Goal: Information Seeking & Learning: Learn about a topic

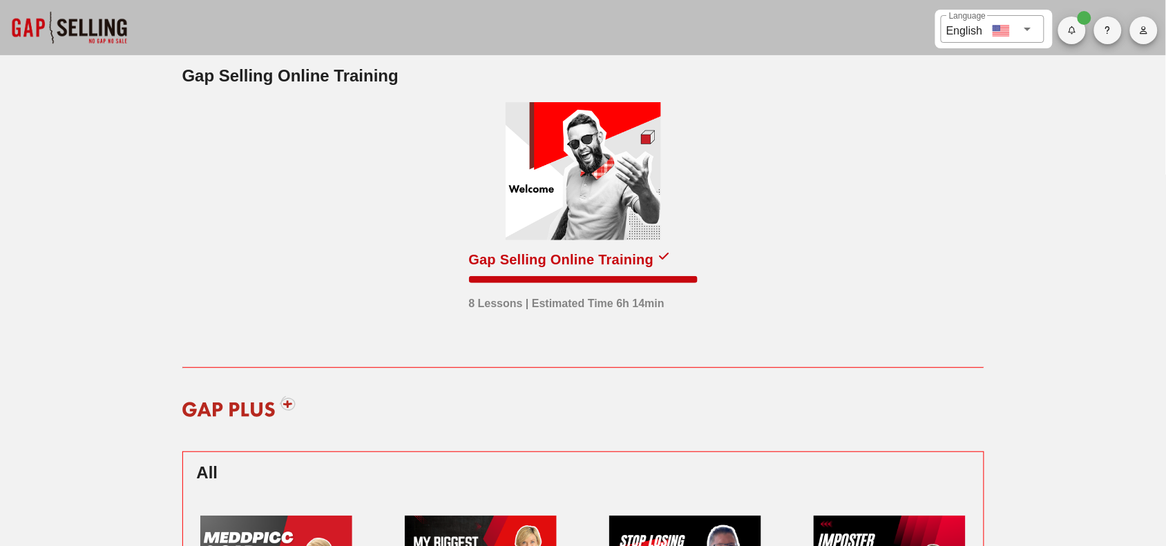
click at [593, 156] on div at bounding box center [583, 171] width 155 height 138
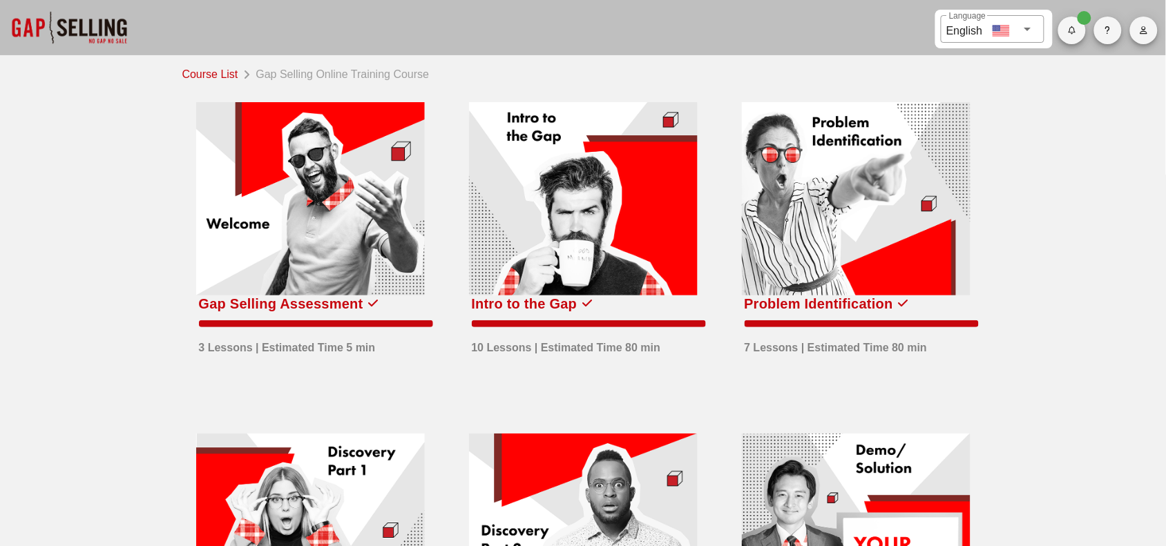
click at [547, 200] on div at bounding box center [583, 198] width 229 height 193
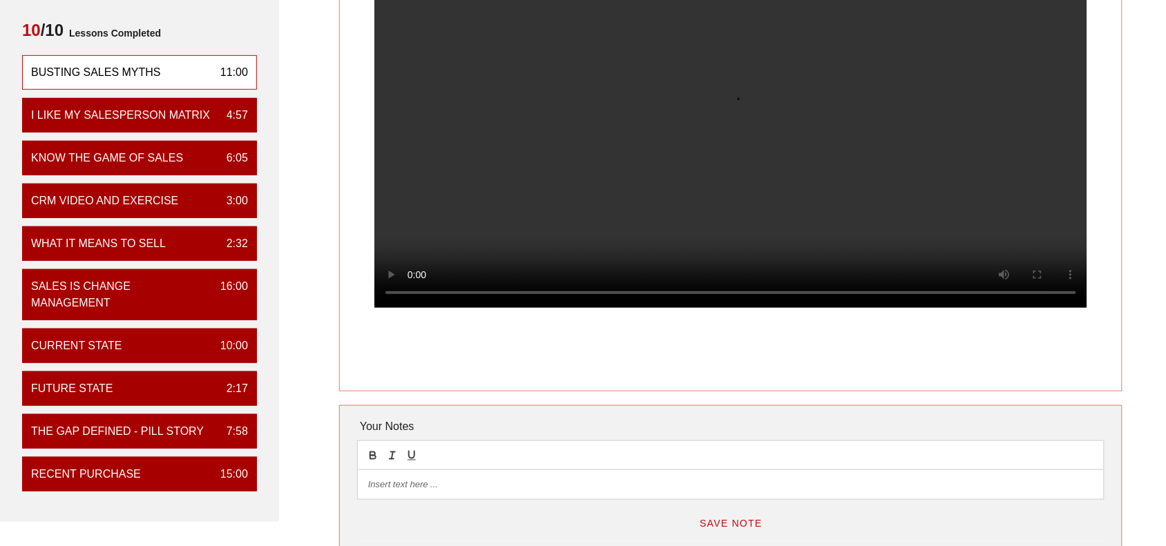
scroll to position [173, 0]
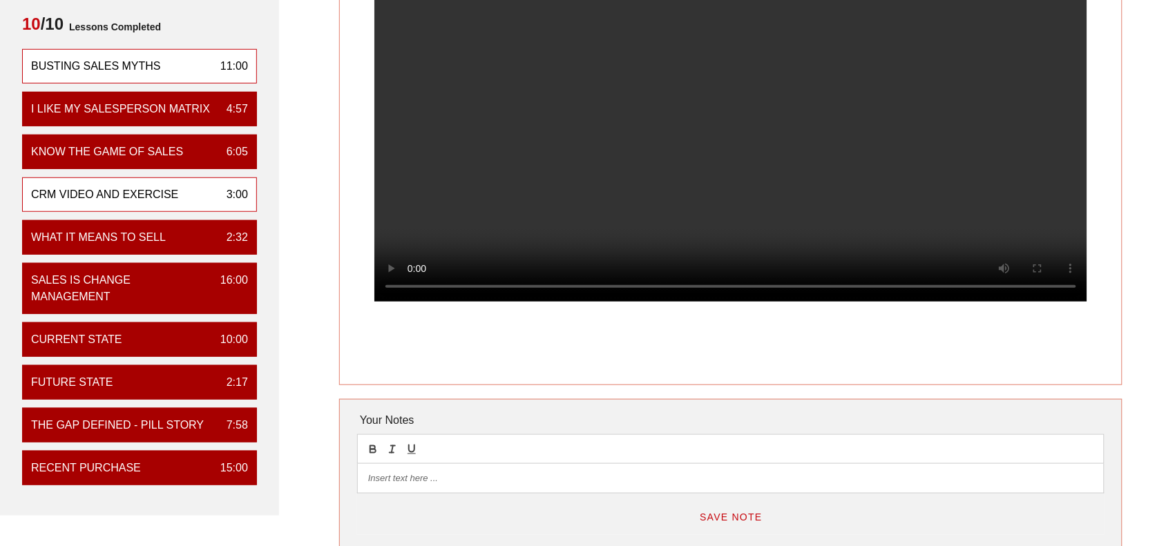
click at [168, 187] on div "CRM VIDEO and EXERCISE" at bounding box center [104, 195] width 147 height 17
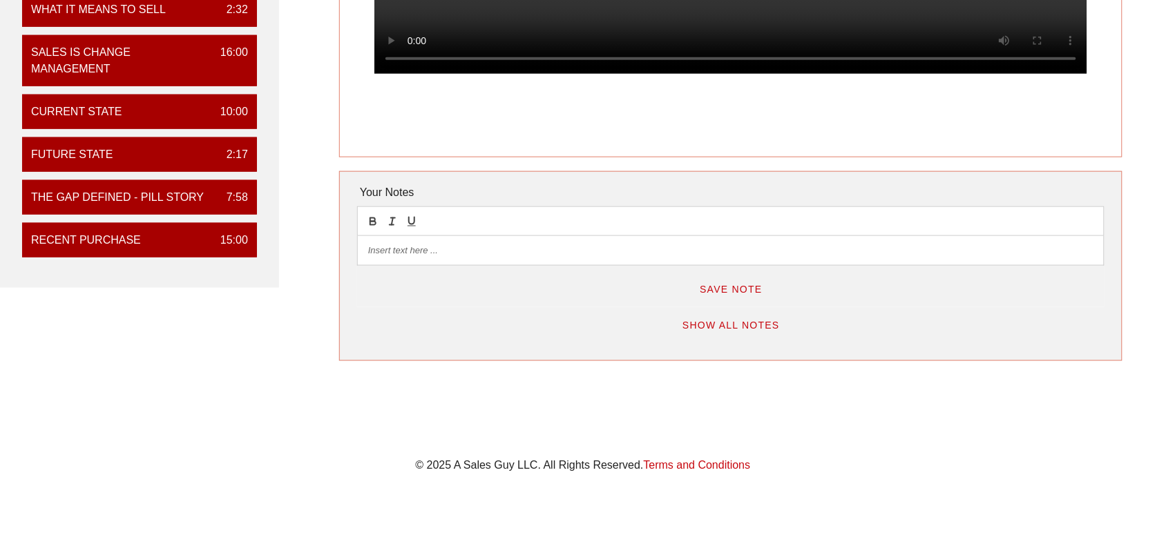
scroll to position [430, 0]
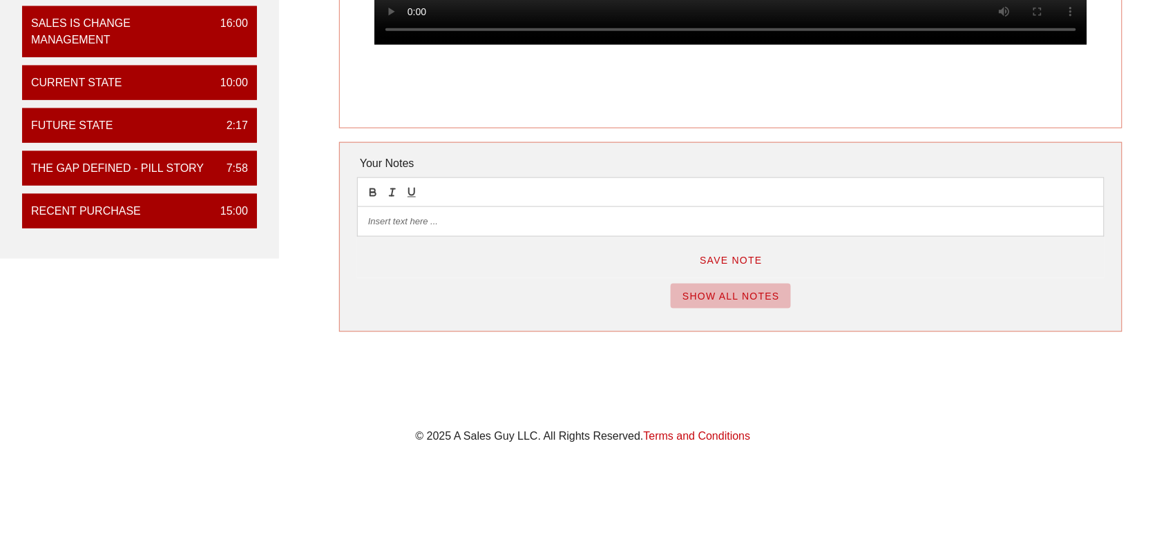
click at [712, 302] on button "Show All Notes" at bounding box center [731, 296] width 120 height 25
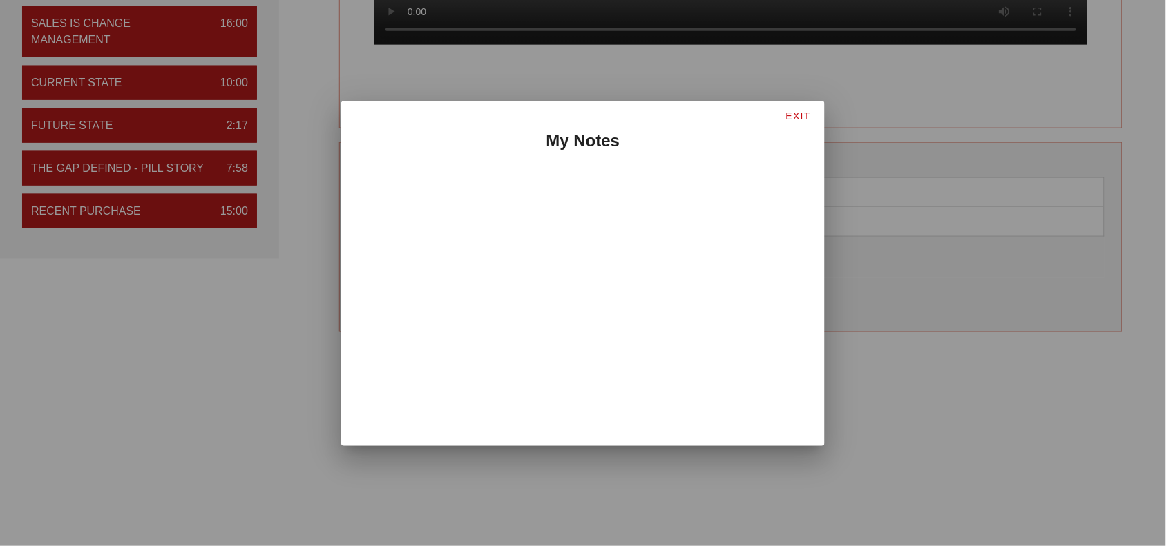
click at [796, 111] on span "EXIT" at bounding box center [798, 116] width 26 height 11
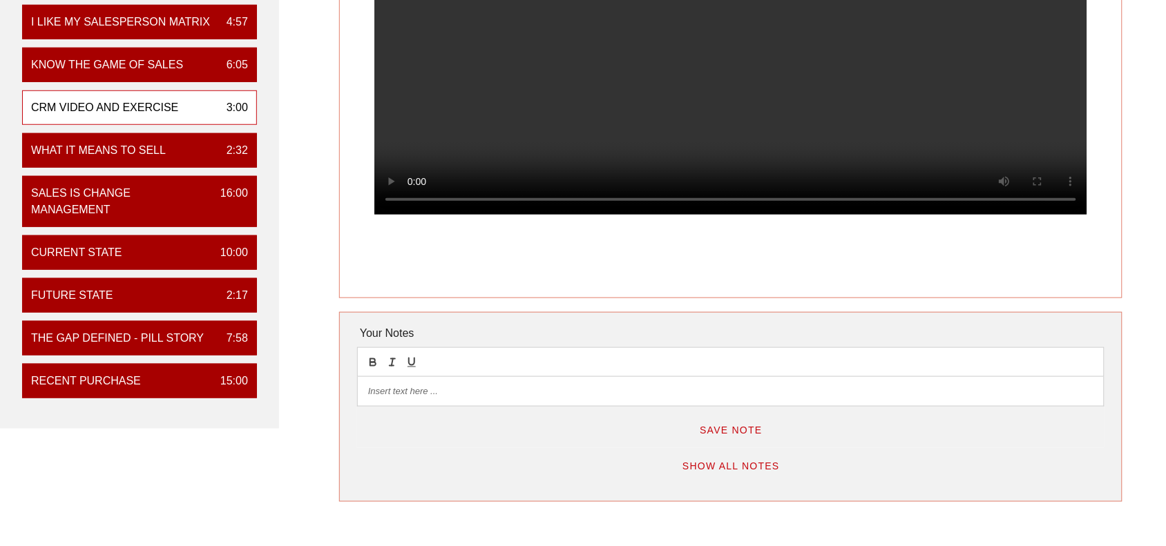
scroll to position [258, 0]
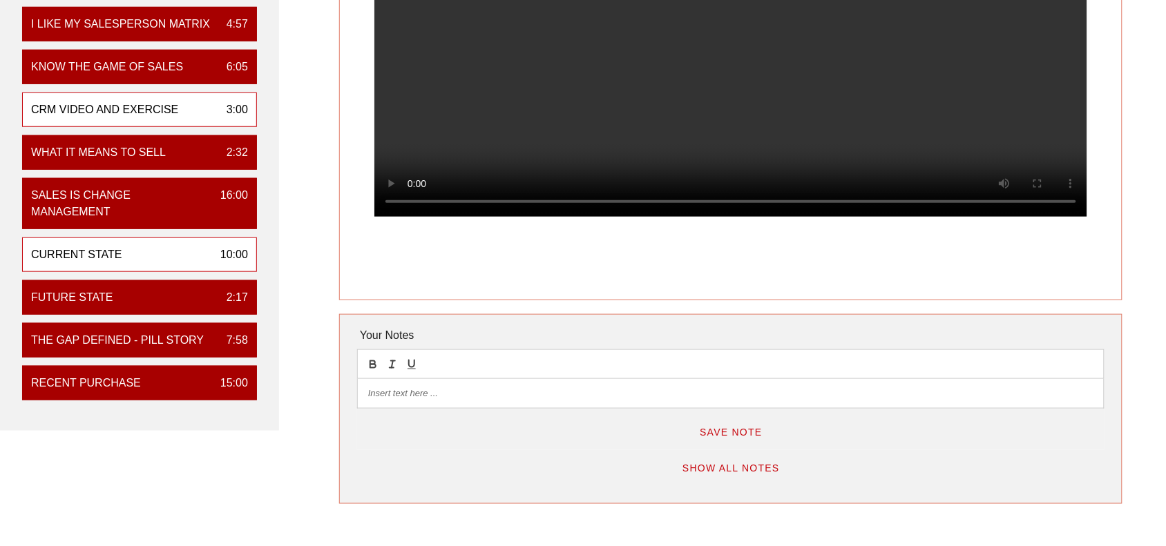
click at [146, 250] on div "Current State 10:00" at bounding box center [139, 255] width 235 height 35
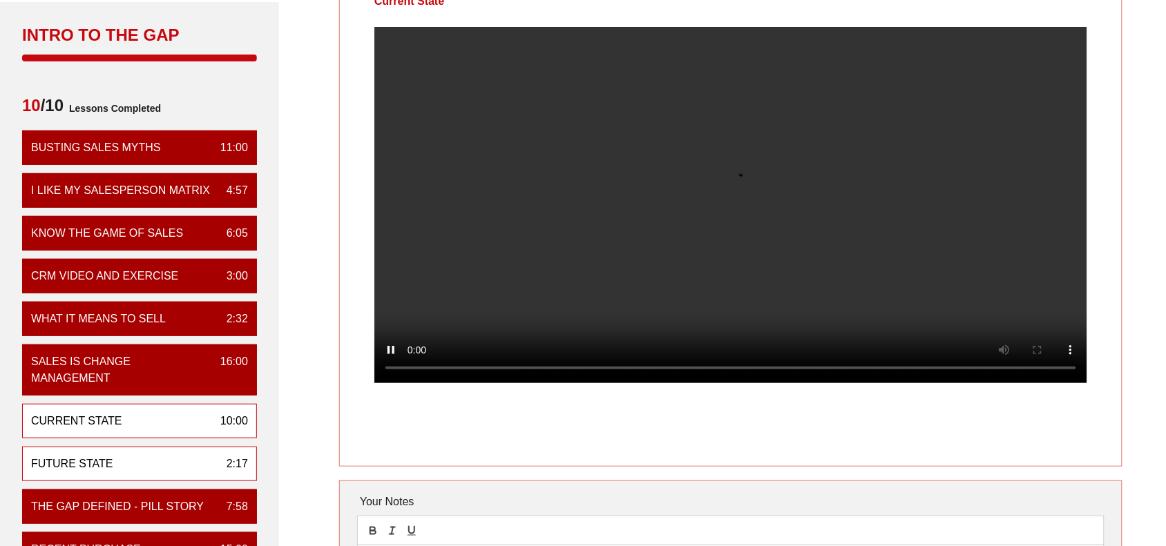
scroll to position [259, 0]
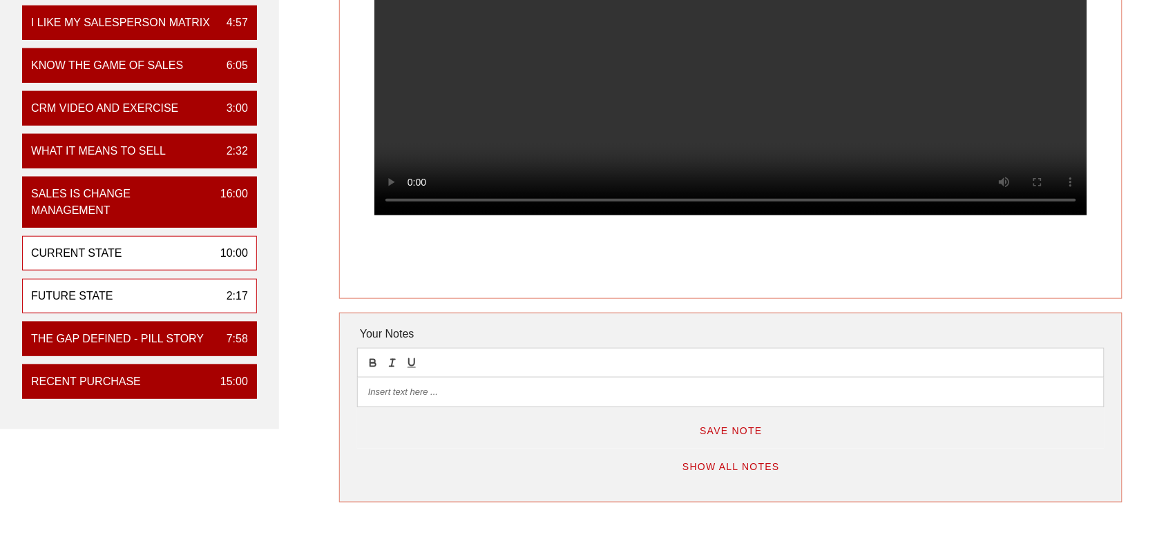
click at [91, 294] on div "Future State" at bounding box center [72, 296] width 82 height 17
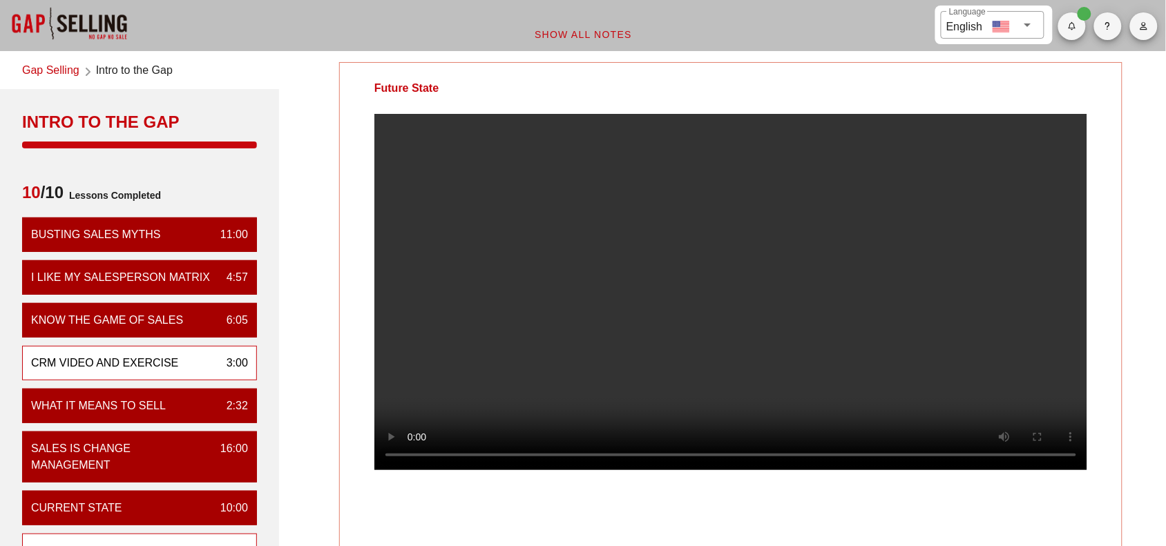
scroll to position [0, 0]
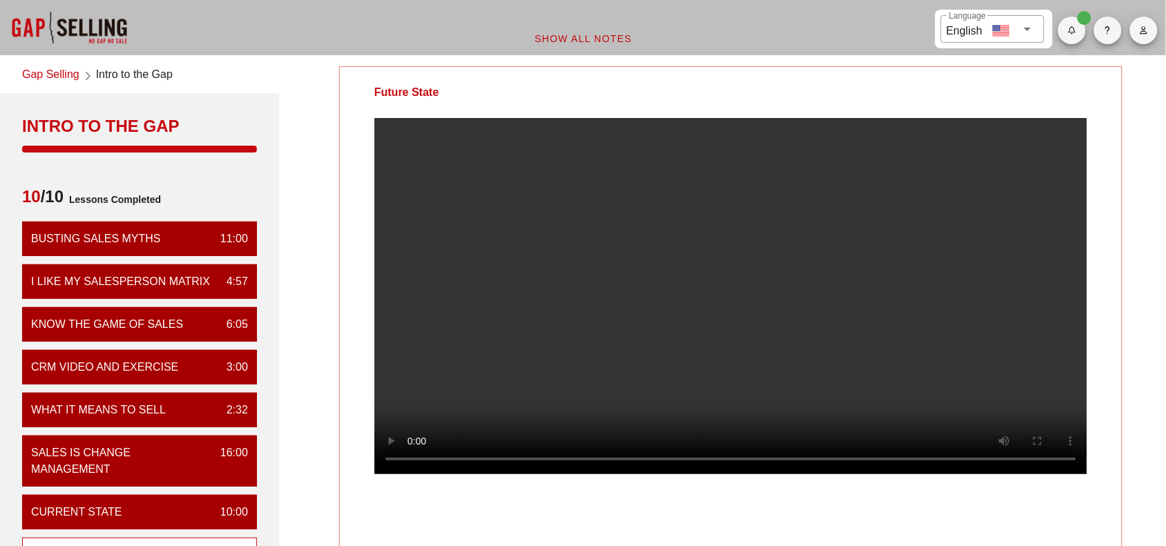
click at [64, 75] on link "Gap Selling" at bounding box center [50, 75] width 57 height 19
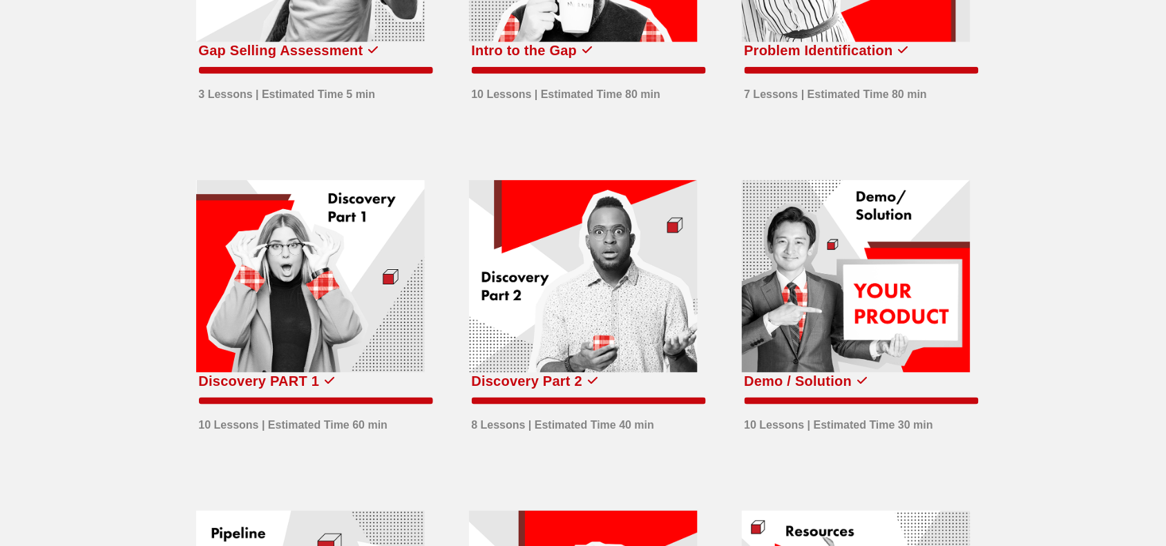
scroll to position [259, 0]
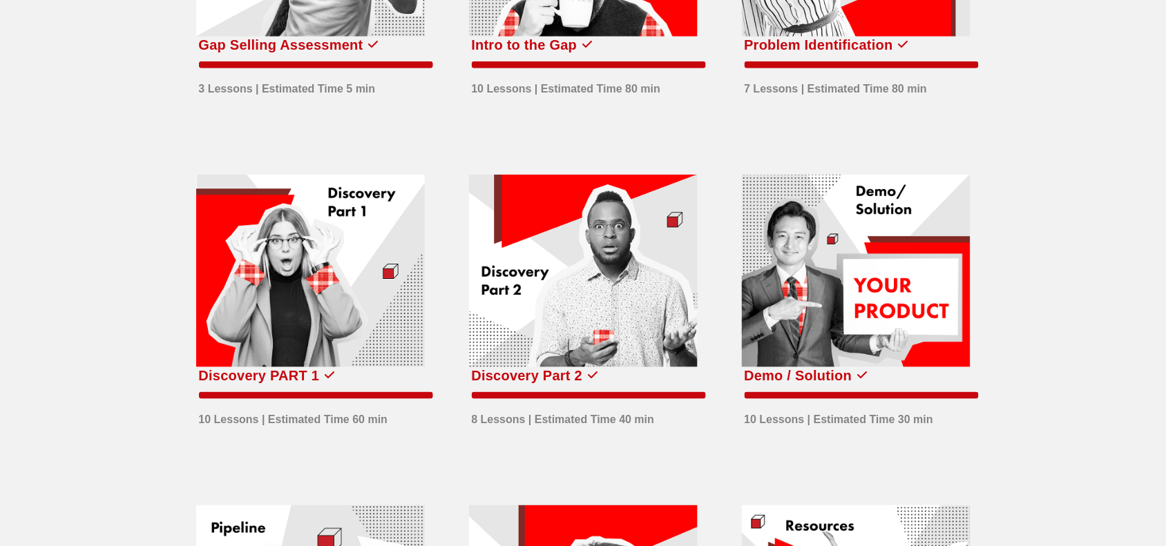
click at [257, 297] on div at bounding box center [310, 271] width 229 height 193
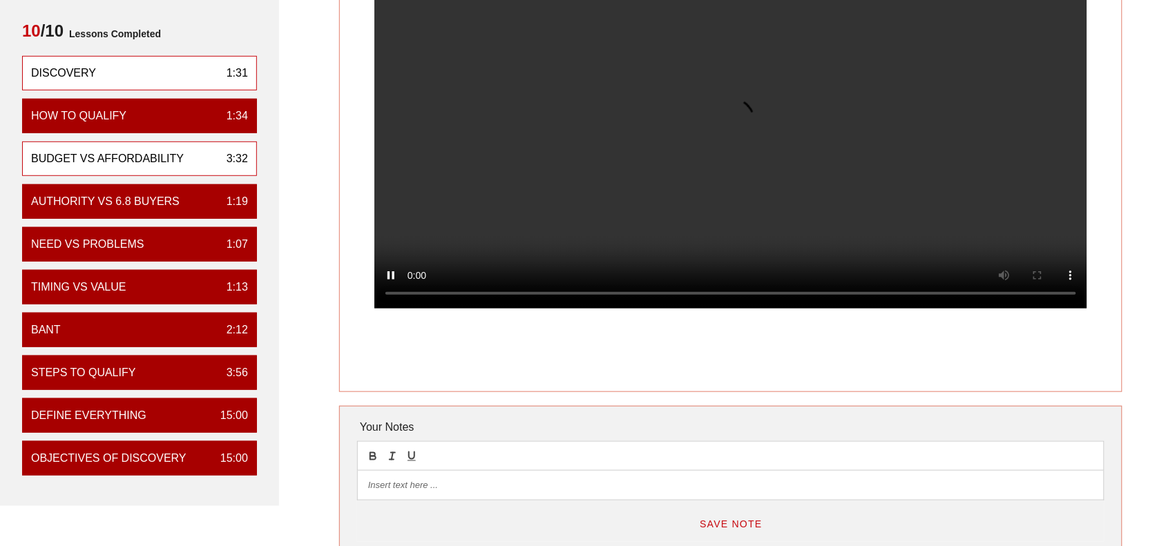
scroll to position [173, 0]
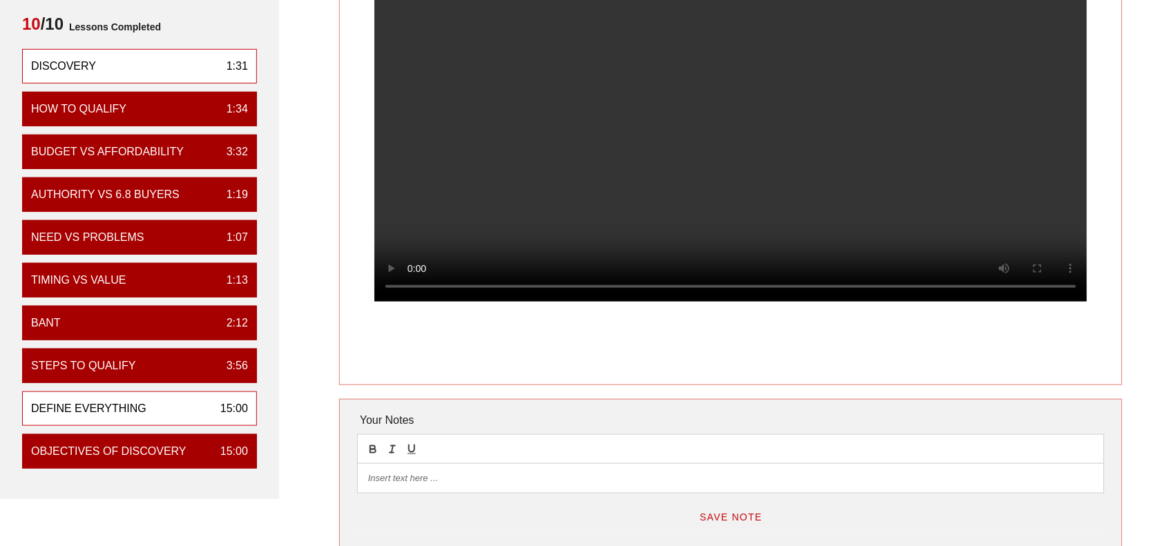
click at [91, 406] on div "Define Everything" at bounding box center [88, 409] width 115 height 17
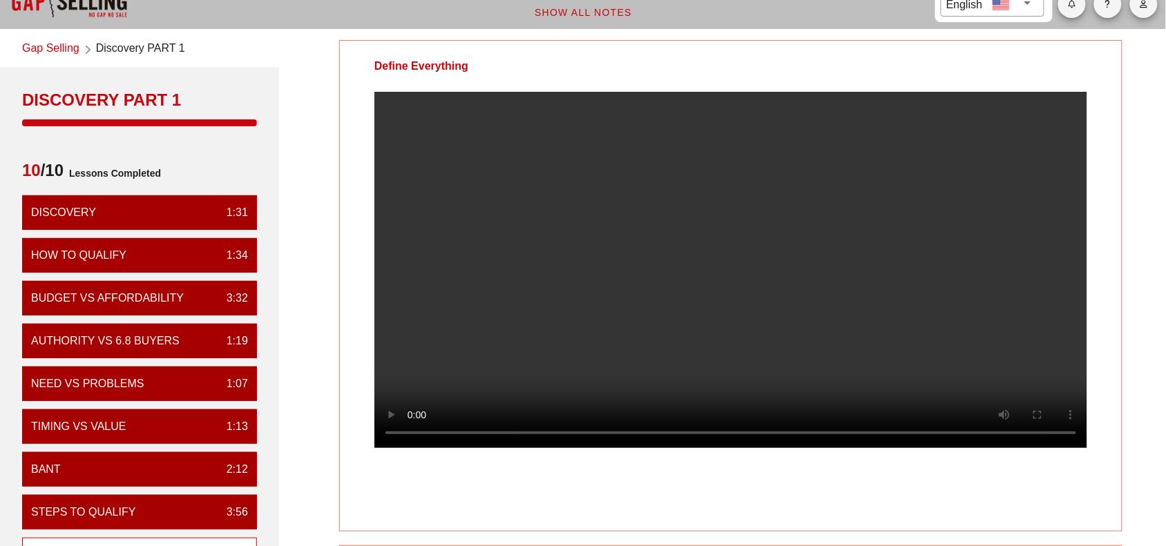
scroll to position [0, 0]
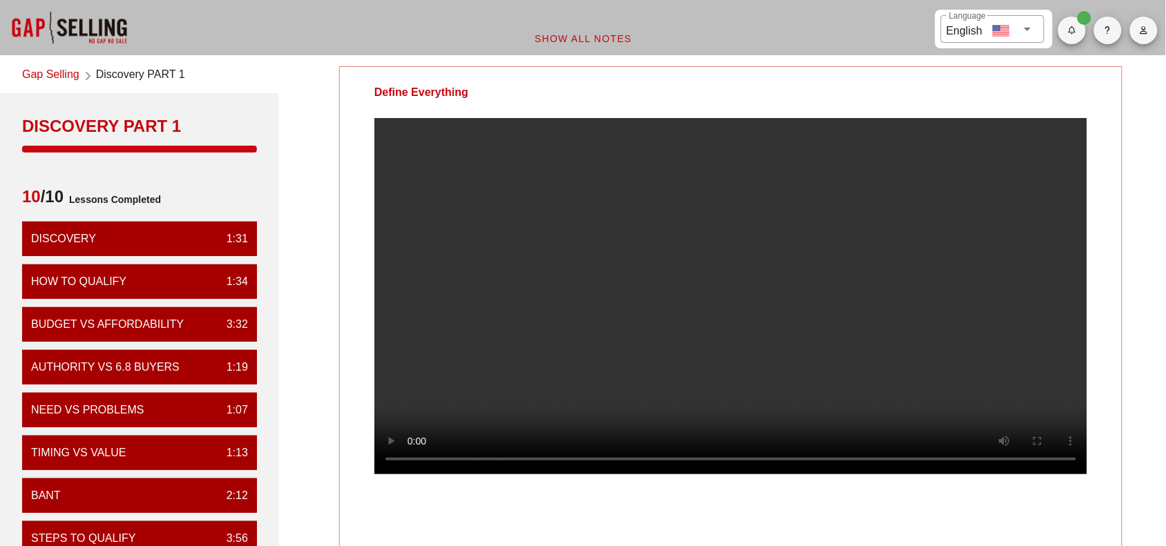
click at [42, 76] on link "Gap Selling" at bounding box center [50, 75] width 57 height 19
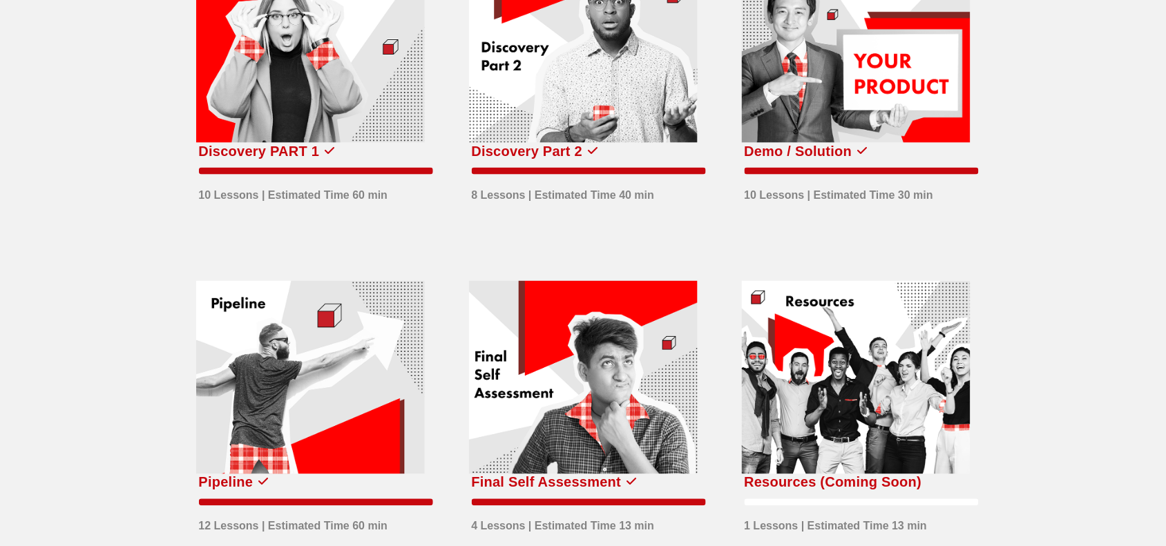
scroll to position [432, 0]
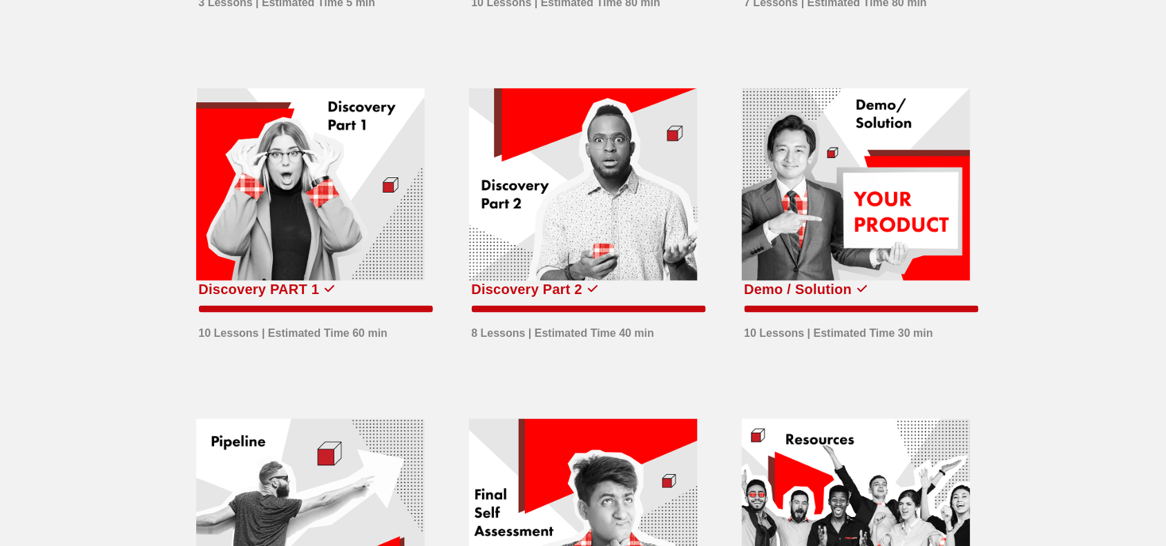
click at [336, 178] on div at bounding box center [310, 184] width 229 height 193
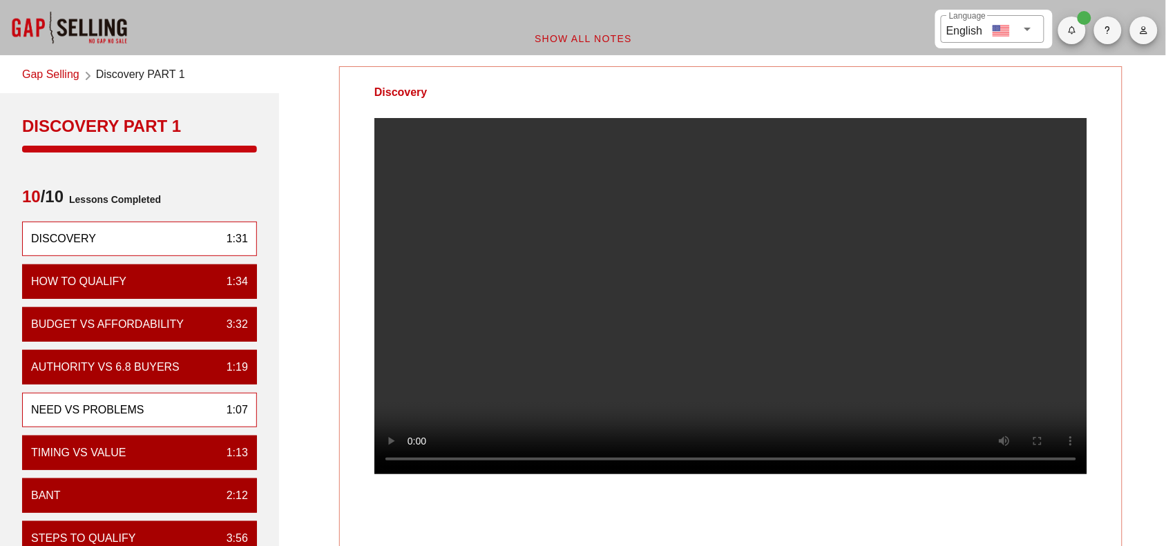
click at [91, 410] on div "Need vs Problems" at bounding box center [87, 410] width 113 height 17
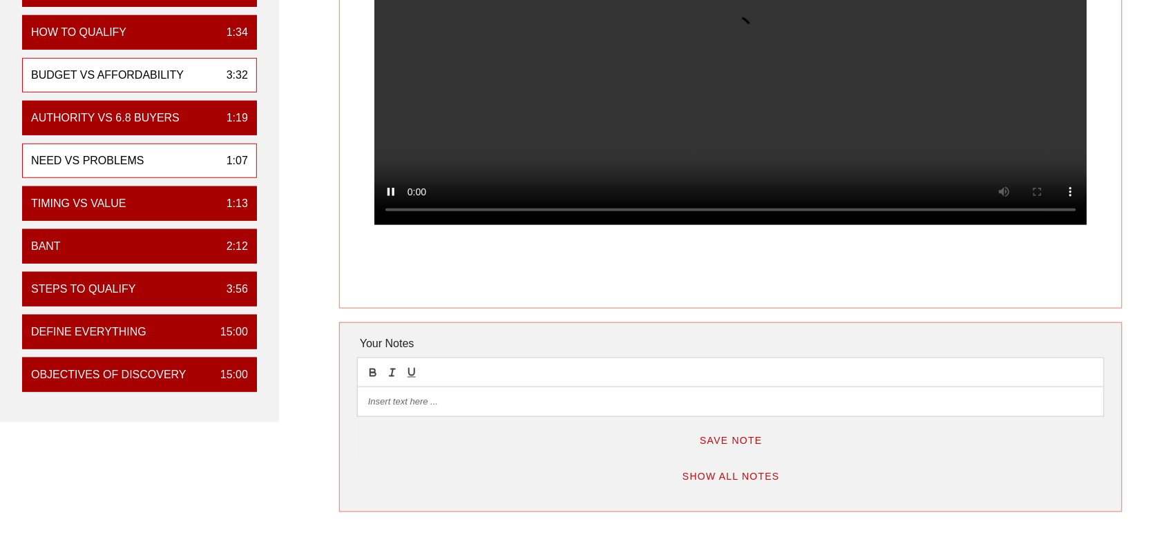
scroll to position [259, 0]
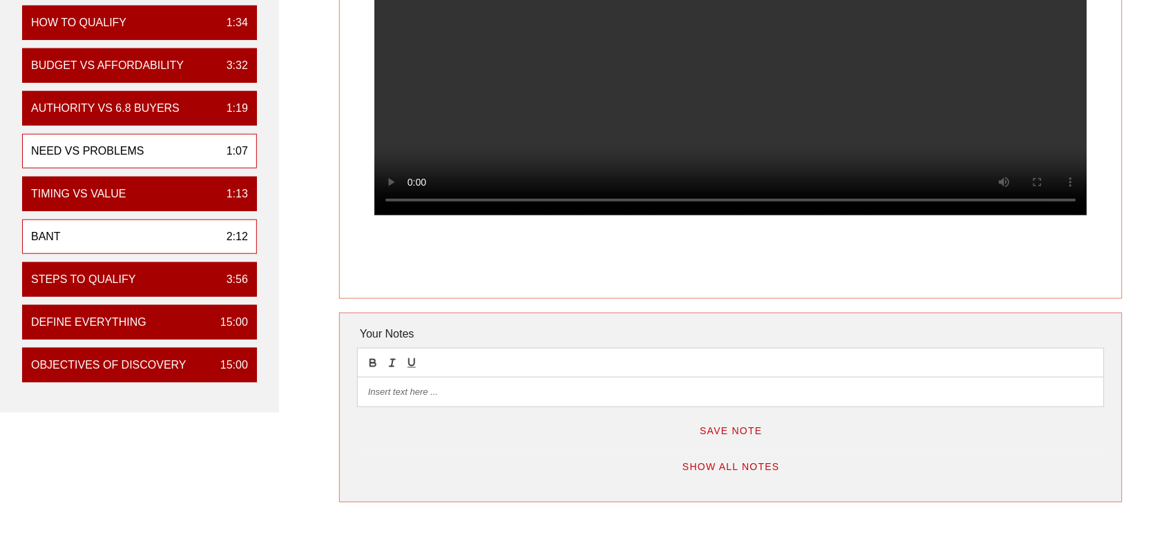
click at [77, 234] on div "BANT 2:12" at bounding box center [139, 237] width 235 height 35
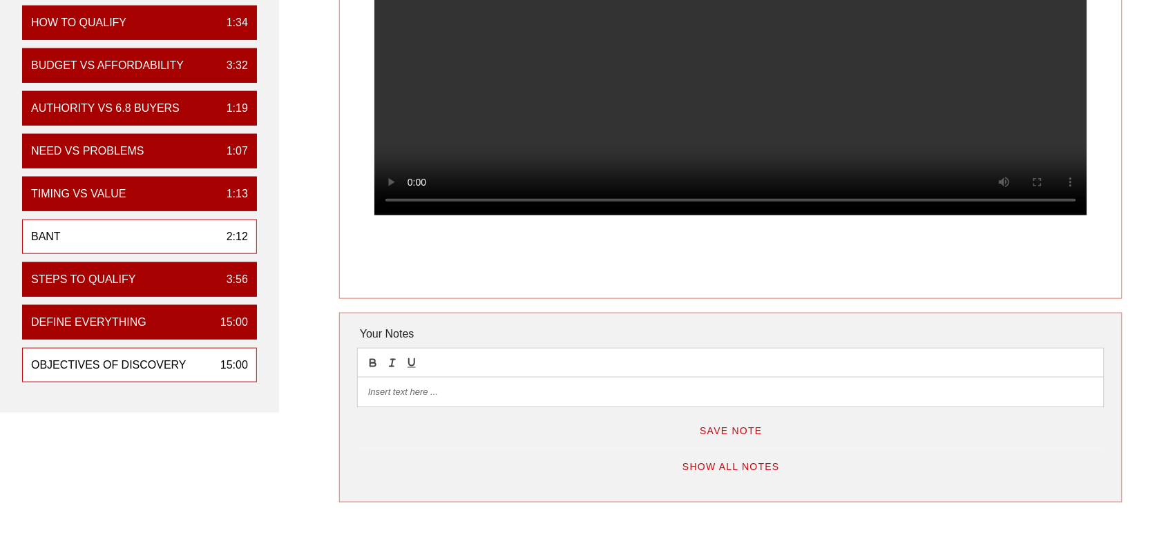
click at [106, 368] on div "Objectives of Discovery" at bounding box center [108, 365] width 155 height 17
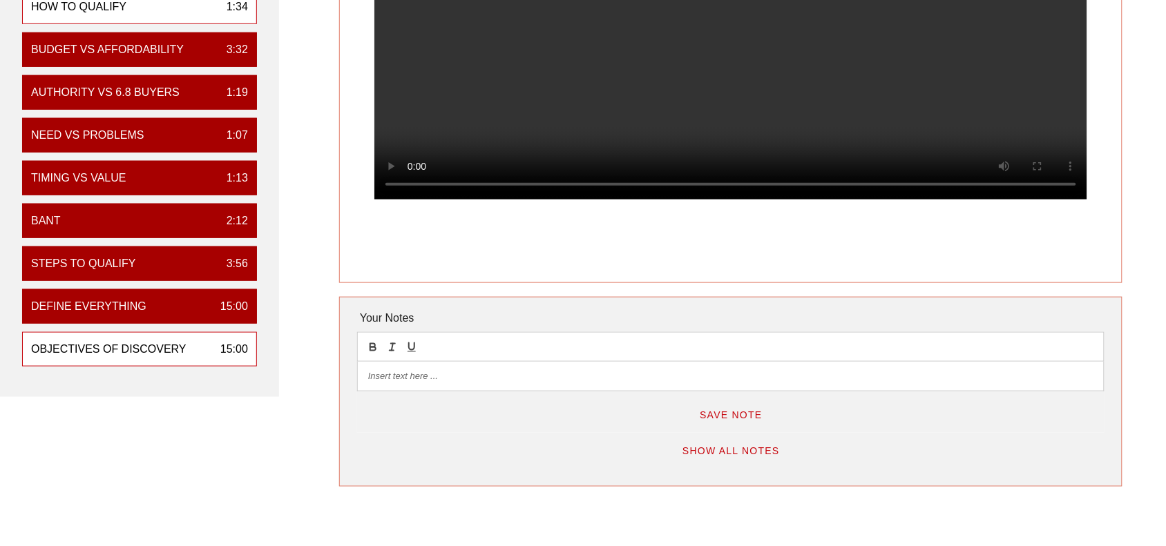
scroll to position [173, 0]
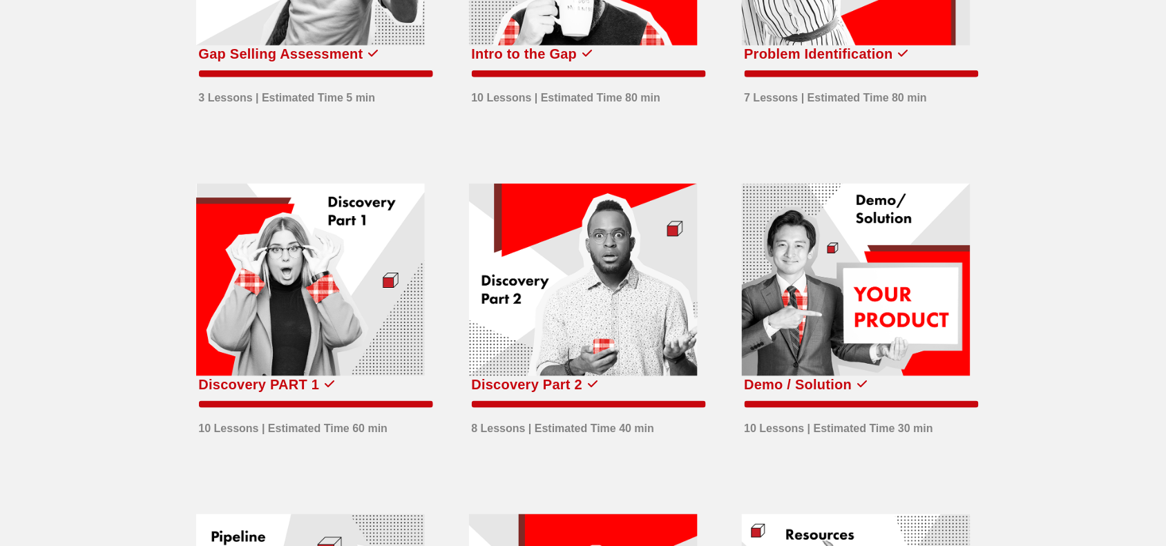
scroll to position [259, 0]
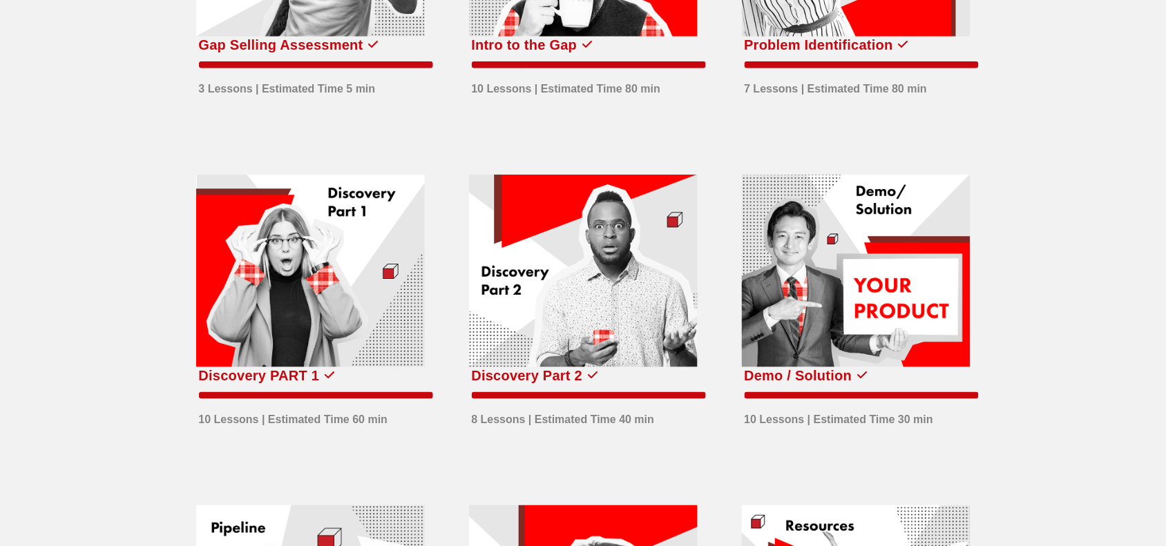
click at [509, 305] on div at bounding box center [583, 271] width 229 height 193
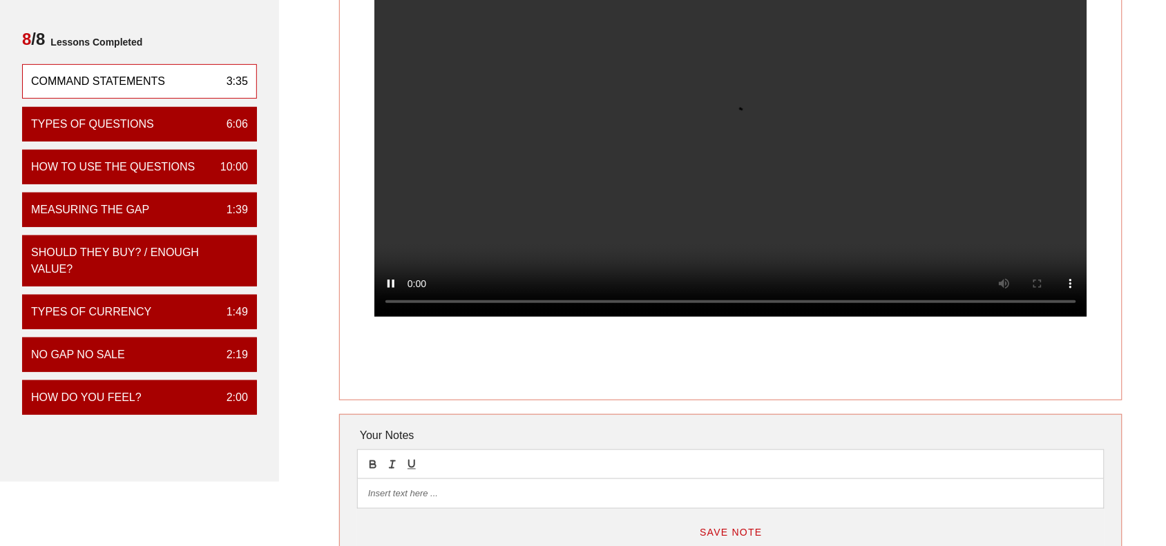
scroll to position [173, 0]
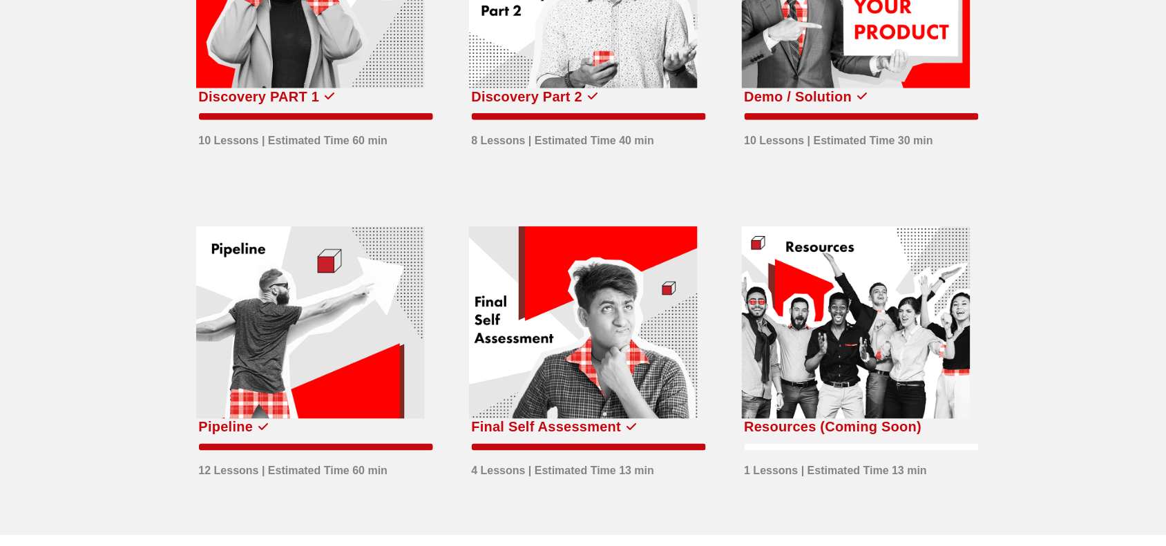
scroll to position [289, 0]
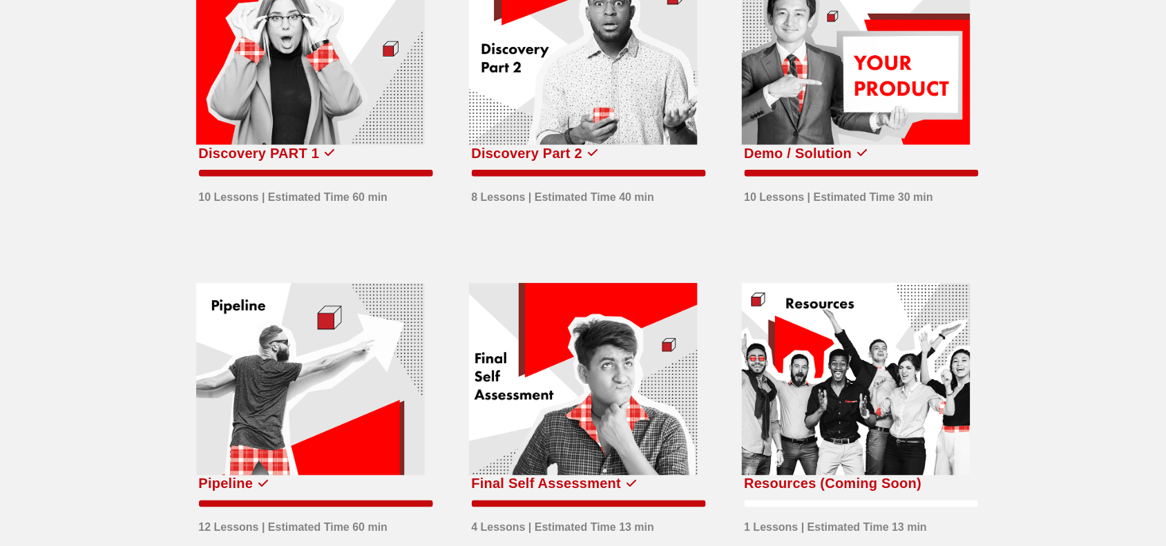
click at [859, 95] on div at bounding box center [856, 48] width 229 height 193
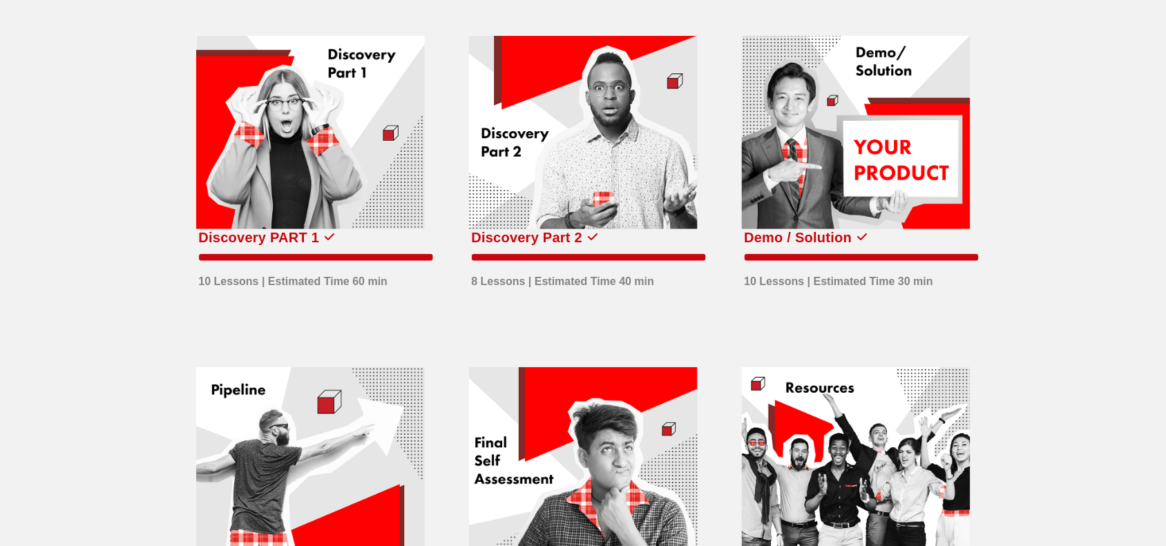
scroll to position [202, 0]
